Goal: Information Seeking & Learning: Learn about a topic

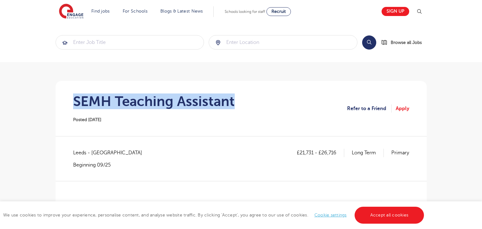
drag, startPoint x: 236, startPoint y: 105, endPoint x: 74, endPoint y: 99, distance: 161.7
click at [74, 99] on section "SEMH Teaching Assistant Posted 13/08/25 Refer to a Friend Apply" at bounding box center [241, 108] width 361 height 55
copy h1 "SEMH Teaching Assistant"
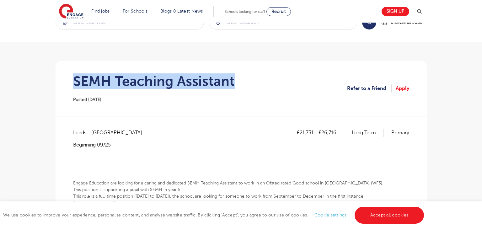
scroll to position [21, 0]
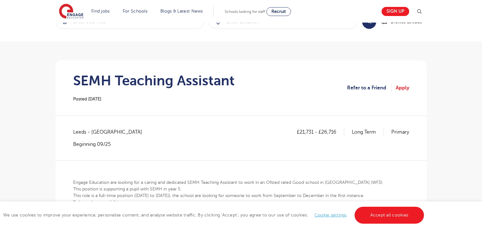
click at [195, 149] on div "£21,731 - £26,716 Long Term Primary Leeds - Leeds Beginning 09/25" at bounding box center [241, 144] width 336 height 32
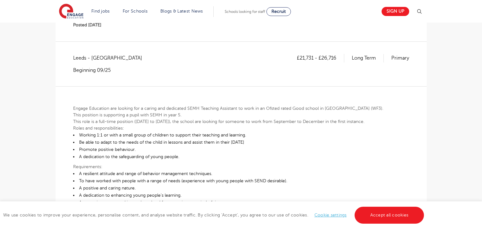
scroll to position [95, 0]
drag, startPoint x: 300, startPoint y: 55, endPoint x: 313, endPoint y: 55, distance: 13.2
click at [313, 55] on p "£21,731 - £26,716" at bounding box center [320, 57] width 47 height 8
copy p "21,731"
drag, startPoint x: 322, startPoint y: 57, endPoint x: 337, endPoint y: 55, distance: 15.5
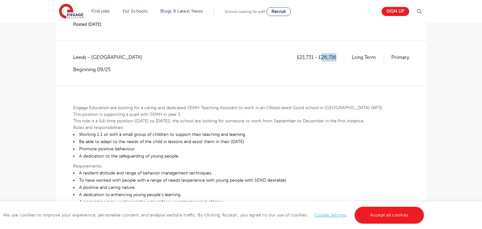
click at [337, 55] on p "£21,731 - £26,716" at bounding box center [320, 57] width 47 height 8
copy p "26,716"
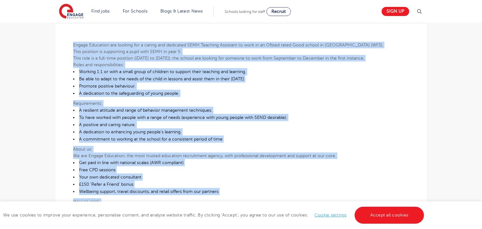
scroll to position [238, 0]
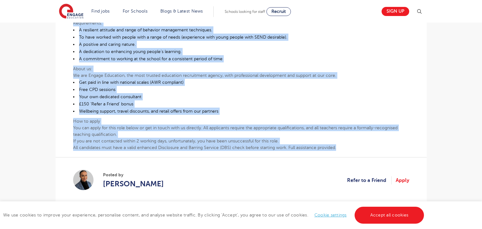
drag, startPoint x: 73, startPoint y: 106, endPoint x: 341, endPoint y: 146, distance: 270.6
click at [341, 146] on div "Engage Education are looking for a caring and dedicated SEMH Teaching Assistant…" at bounding box center [241, 47] width 336 height 208
copy div "Engage Education are looking for a caring and dedicated SEMH Teaching Assistant…"
